Goal: Information Seeking & Learning: Learn about a topic

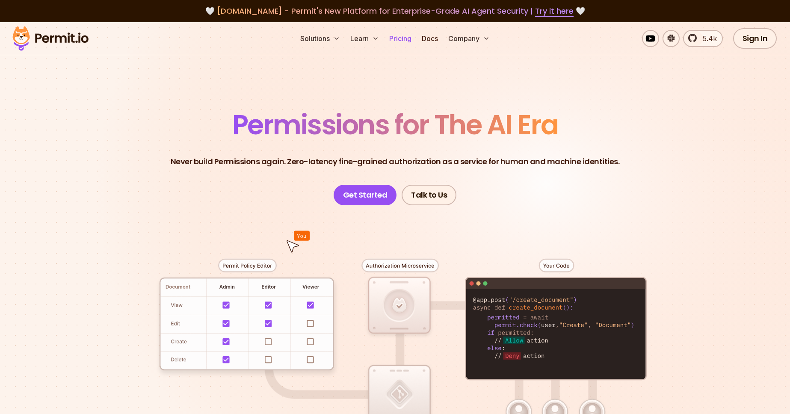
click at [408, 38] on link "Pricing" at bounding box center [400, 38] width 29 height 17
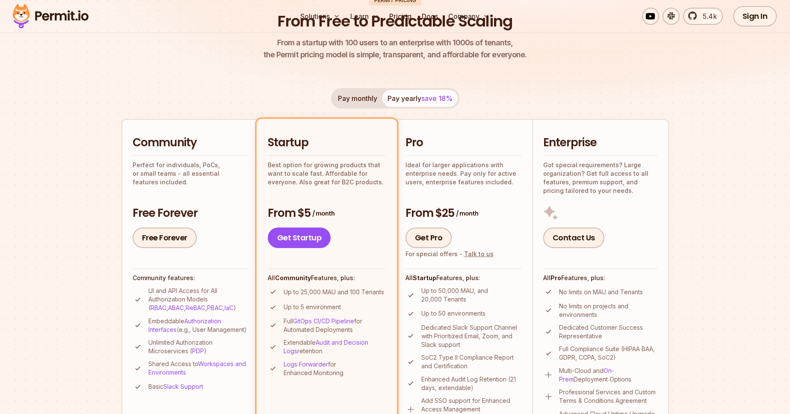
scroll to position [137, 0]
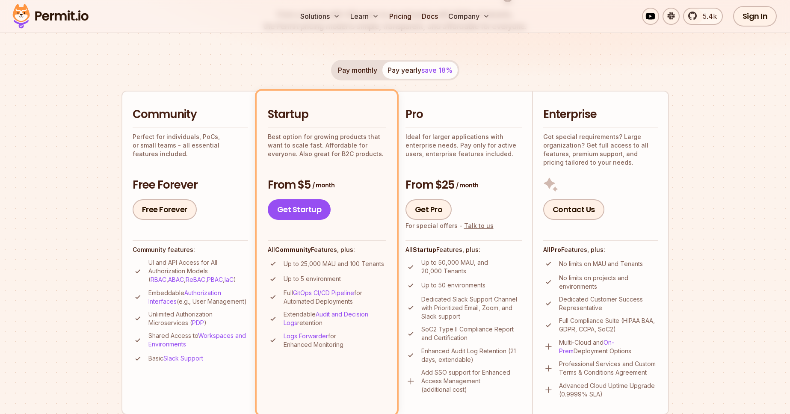
click at [463, 135] on p "Ideal for larger applications with enterprise needs. Pay only for active users,…" at bounding box center [463, 146] width 116 height 26
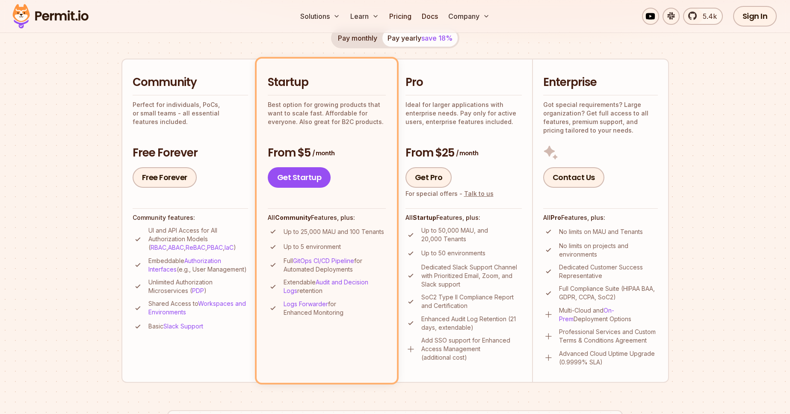
scroll to position [171, 0]
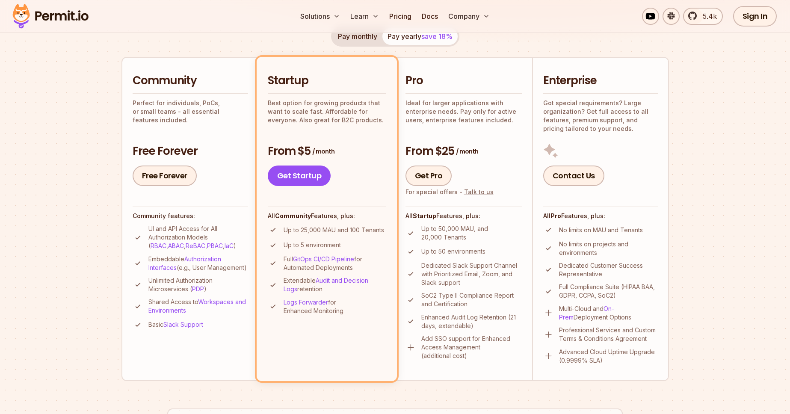
click at [469, 325] on p "Enhanced Audit Log Retention (21 days, extendable)" at bounding box center [471, 321] width 100 height 17
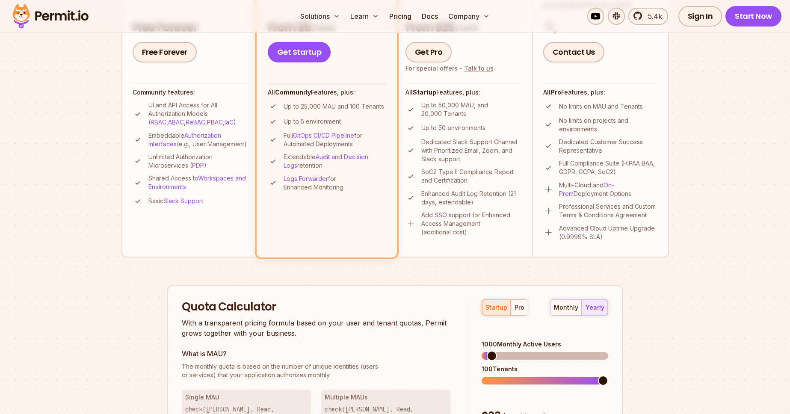
scroll to position [301, 0]
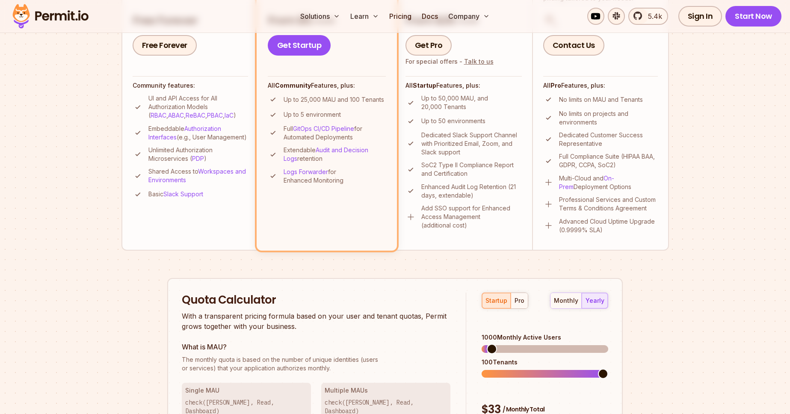
click at [410, 216] on img at bounding box center [410, 217] width 11 height 11
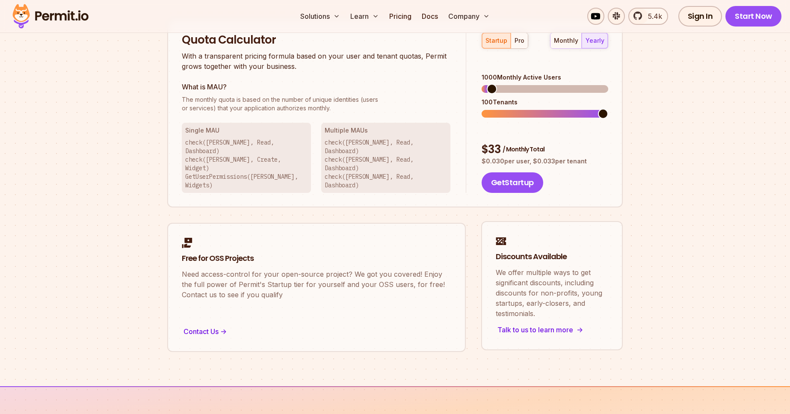
scroll to position [442, 0]
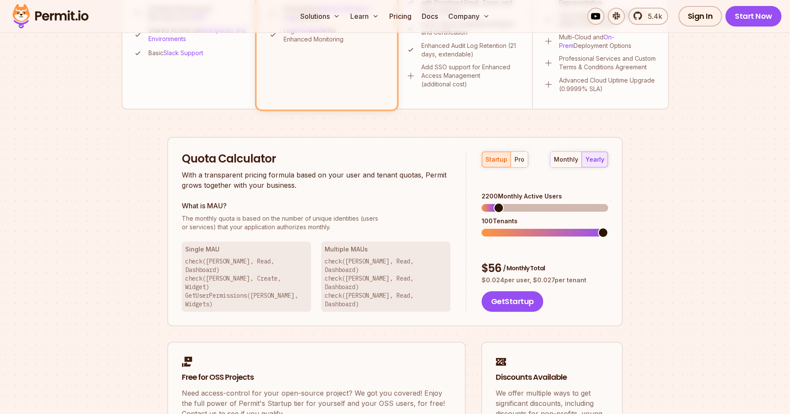
click at [495, 203] on span at bounding box center [498, 208] width 10 height 10
click at [517, 164] on button "pro" at bounding box center [518, 159] width 17 height 15
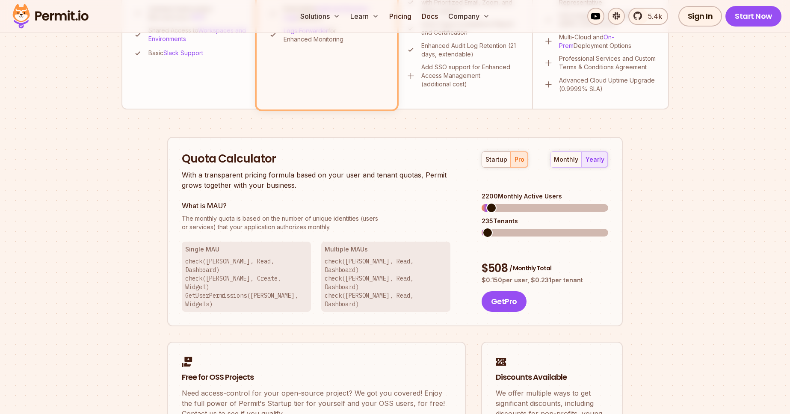
click at [482, 227] on span at bounding box center [487, 232] width 10 height 10
click at [486, 203] on span at bounding box center [490, 208] width 10 height 10
click at [571, 160] on div "monthly" at bounding box center [566, 159] width 24 height 9
click at [591, 163] on button "yearly" at bounding box center [594, 159] width 26 height 15
click at [555, 164] on button "monthly" at bounding box center [565, 159] width 31 height 15
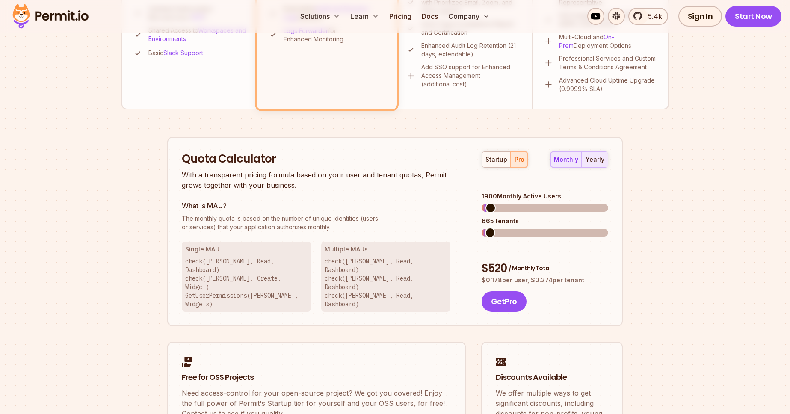
click at [595, 165] on button "yearly" at bounding box center [594, 159] width 26 height 15
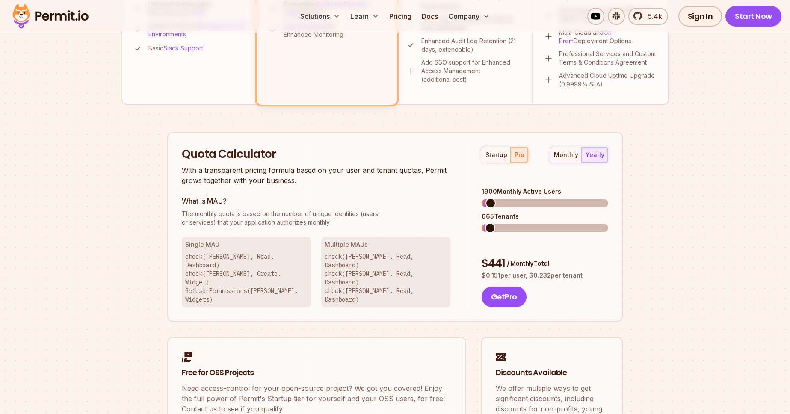
scroll to position [484, 0]
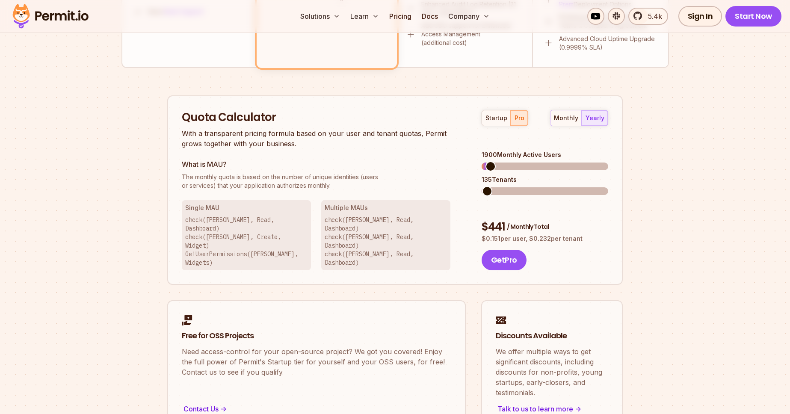
click at [482, 186] on span at bounding box center [487, 191] width 10 height 10
click at [558, 119] on div "monthly" at bounding box center [566, 118] width 24 height 9
click at [602, 116] on div "yearly" at bounding box center [594, 118] width 19 height 9
click at [483, 161] on span at bounding box center [488, 166] width 10 height 10
click at [567, 112] on button "monthly" at bounding box center [565, 117] width 31 height 15
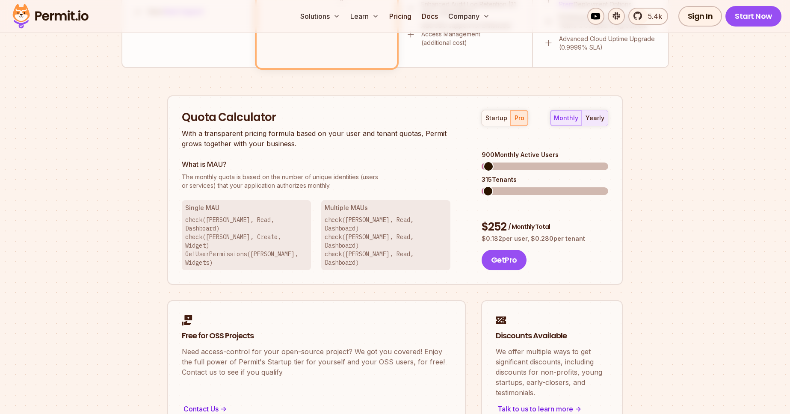
click at [602, 116] on div "yearly" at bounding box center [594, 118] width 19 height 9
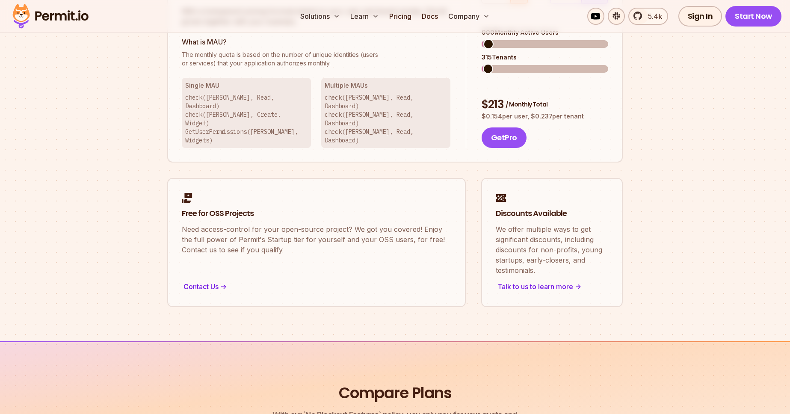
scroll to position [628, 0]
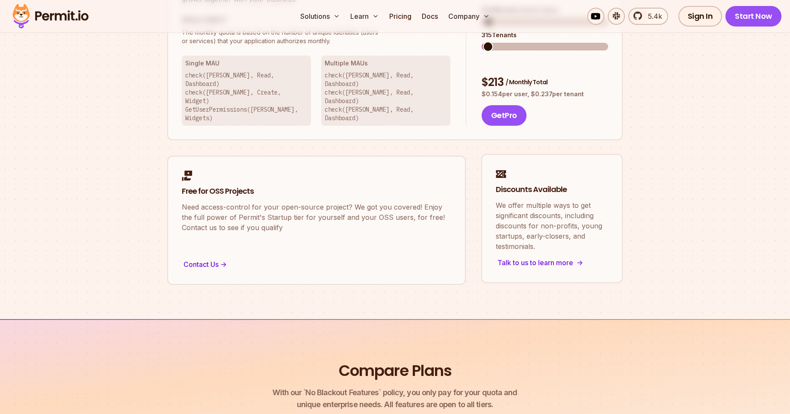
click at [533, 214] on p "We offer multiple ways to get significant discounts, including discounts for no…" at bounding box center [552, 225] width 112 height 51
